Goal: Transaction & Acquisition: Download file/media

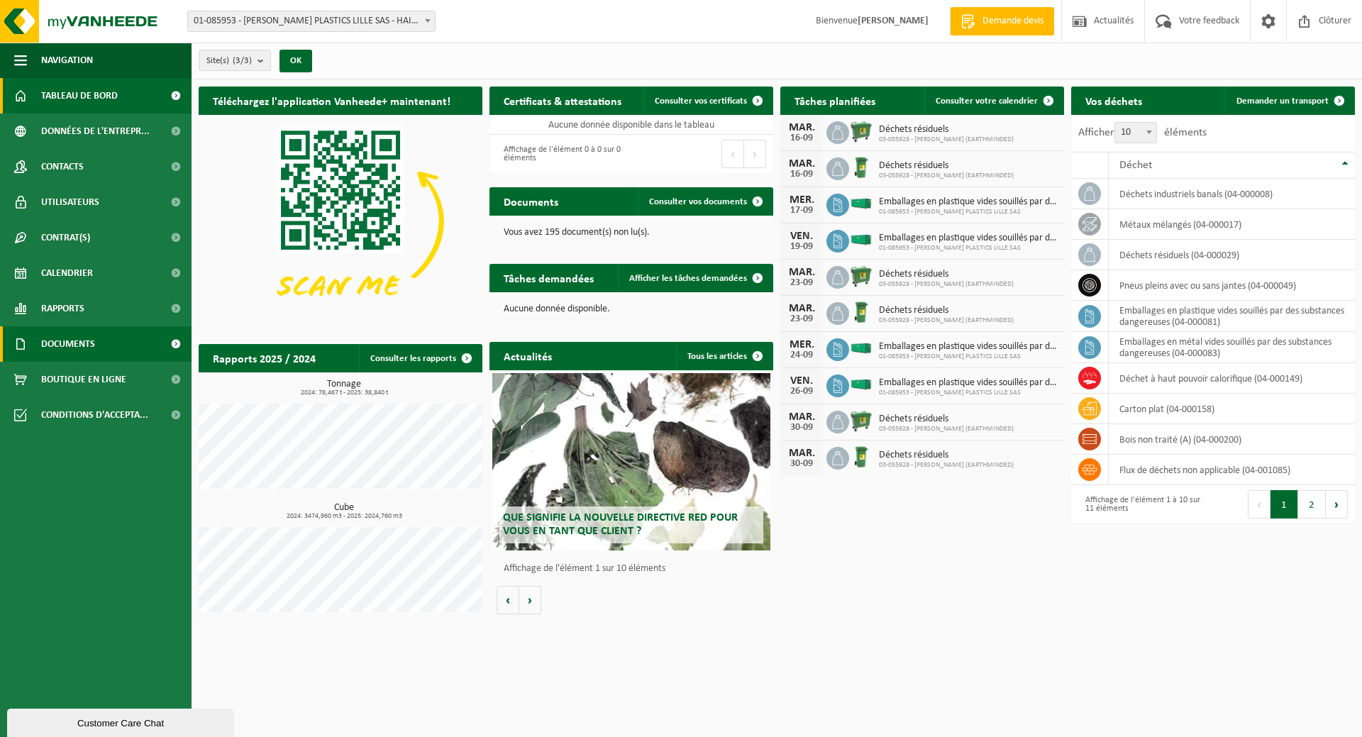
click at [92, 344] on span "Documents" at bounding box center [68, 343] width 54 height 35
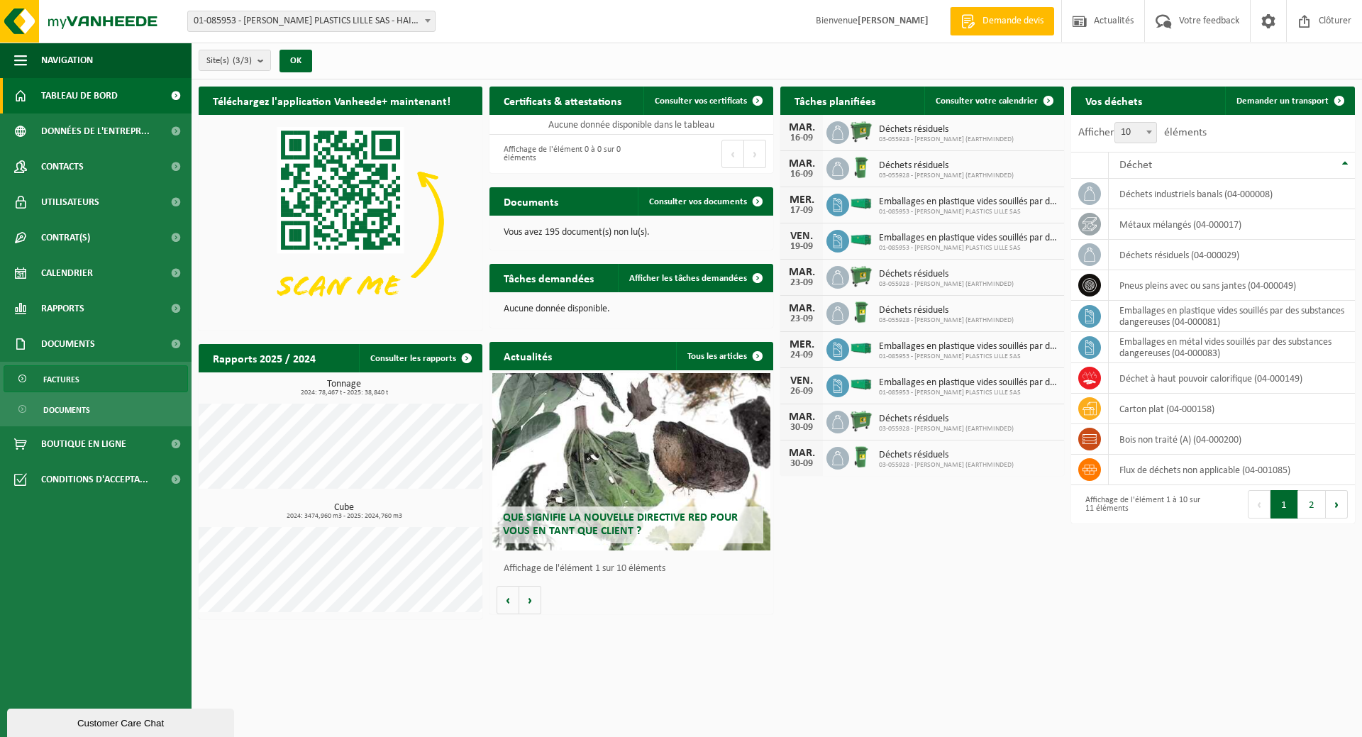
click at [60, 378] on span "Factures" at bounding box center [61, 379] width 36 height 27
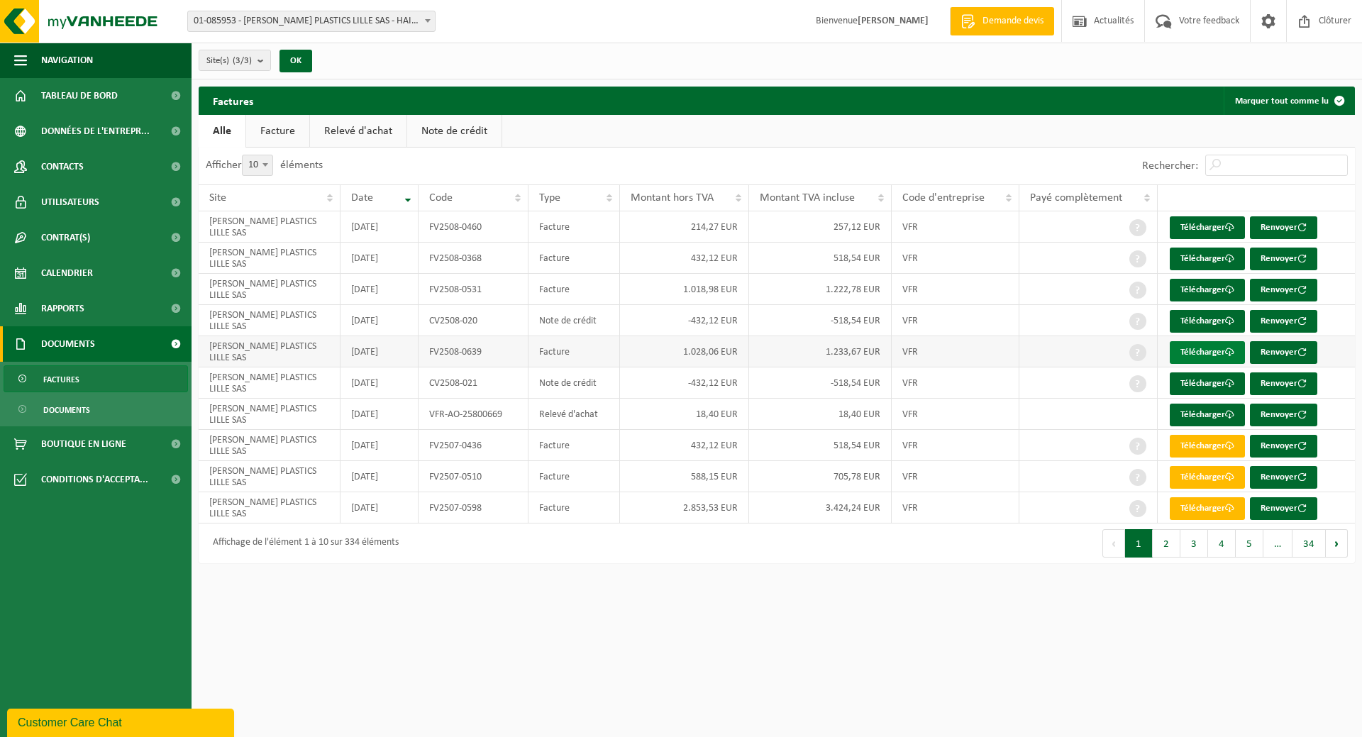
click at [1211, 352] on link "Télécharger" at bounding box center [1207, 352] width 75 height 23
click at [1187, 288] on link "Télécharger" at bounding box center [1207, 290] width 75 height 23
click at [1205, 260] on link "Télécharger" at bounding box center [1207, 259] width 75 height 23
click at [1199, 224] on link "Télécharger" at bounding box center [1207, 227] width 75 height 23
click at [1338, 18] on span "Clôturer" at bounding box center [1335, 21] width 40 height 42
